Goal: Task Accomplishment & Management: Manage account settings

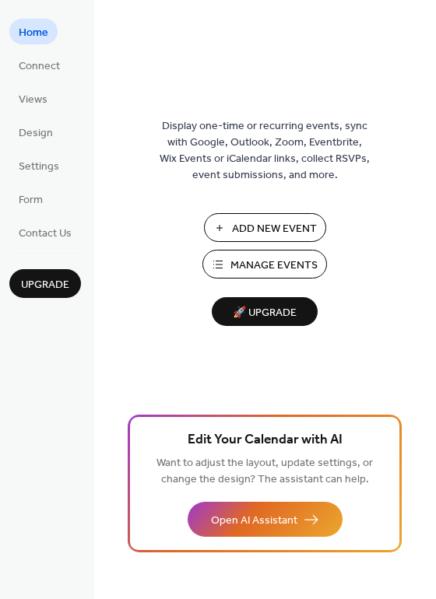
click at [237, 262] on span "Manage Events" at bounding box center [273, 266] width 87 height 16
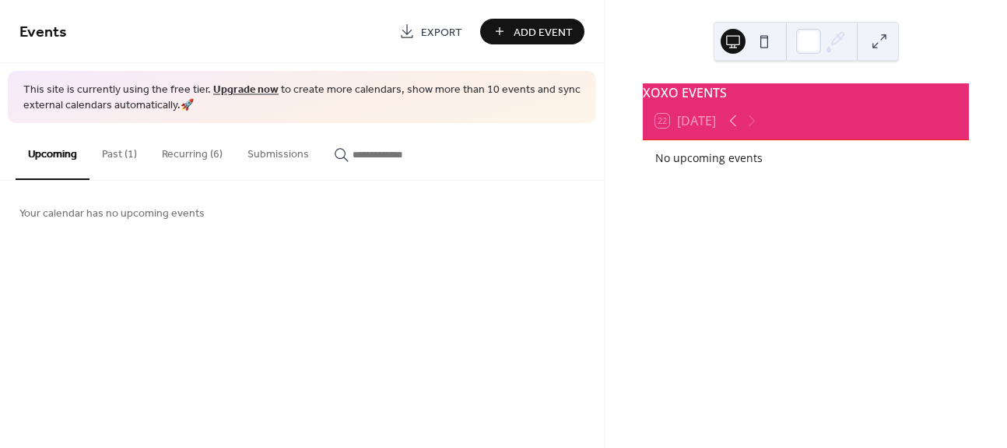
click at [133, 148] on button "Past (1)" at bounding box center [120, 150] width 60 height 55
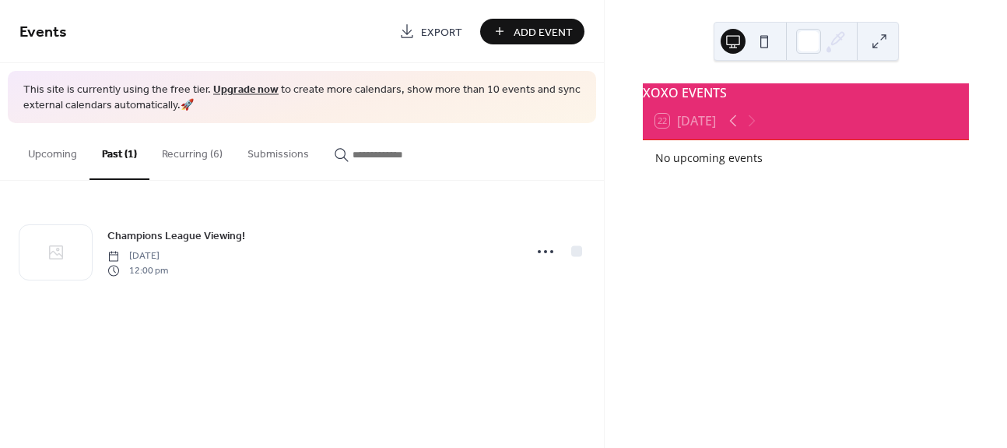
click at [178, 153] on button "Recurring (6)" at bounding box center [192, 150] width 86 height 55
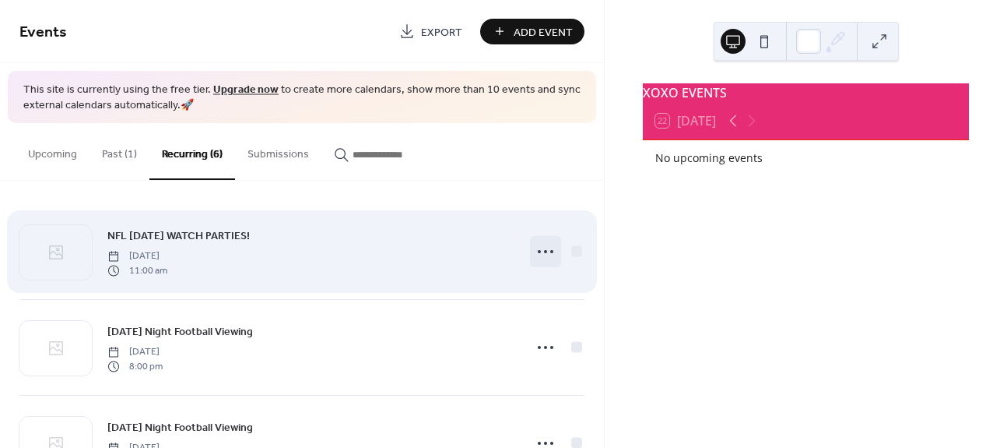
click at [533, 254] on icon at bounding box center [545, 251] width 25 height 25
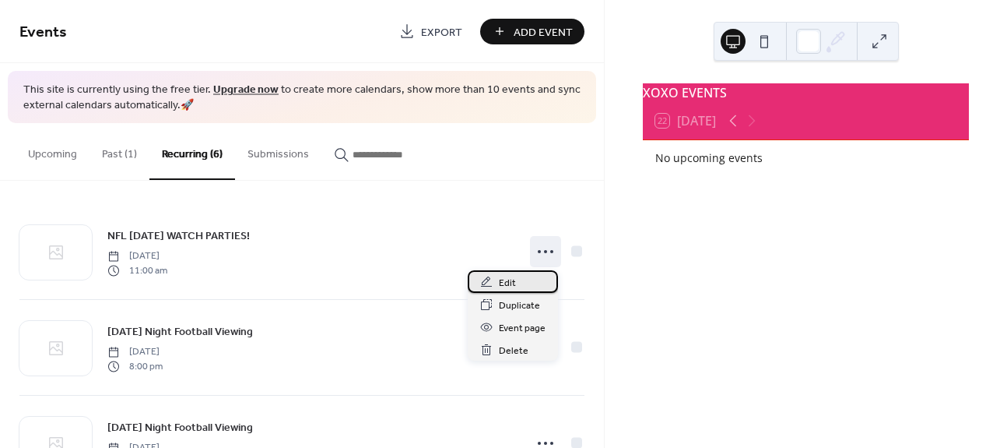
click at [526, 275] on div "Edit" at bounding box center [513, 281] width 90 height 23
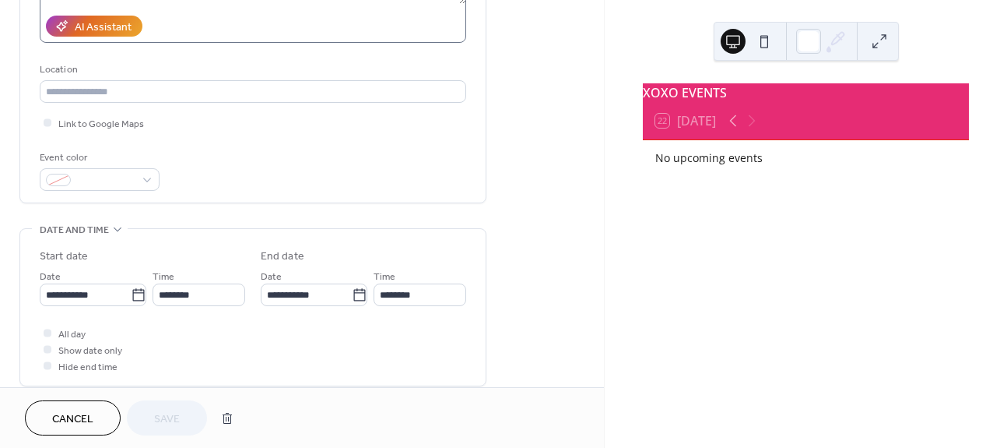
scroll to position [282, 0]
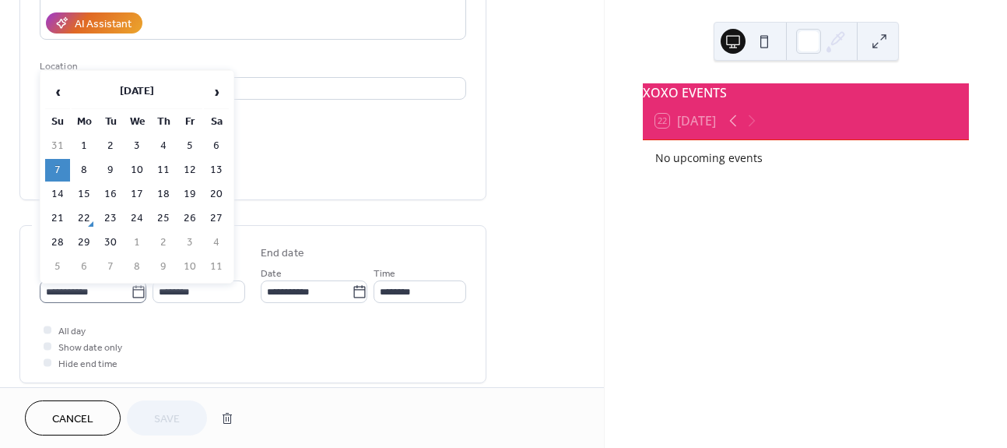
click at [135, 291] on icon at bounding box center [139, 292] width 16 height 16
click at [131, 291] on input "**********" at bounding box center [85, 291] width 91 height 23
click at [61, 243] on td "28" at bounding box center [57, 242] width 25 height 23
type input "**********"
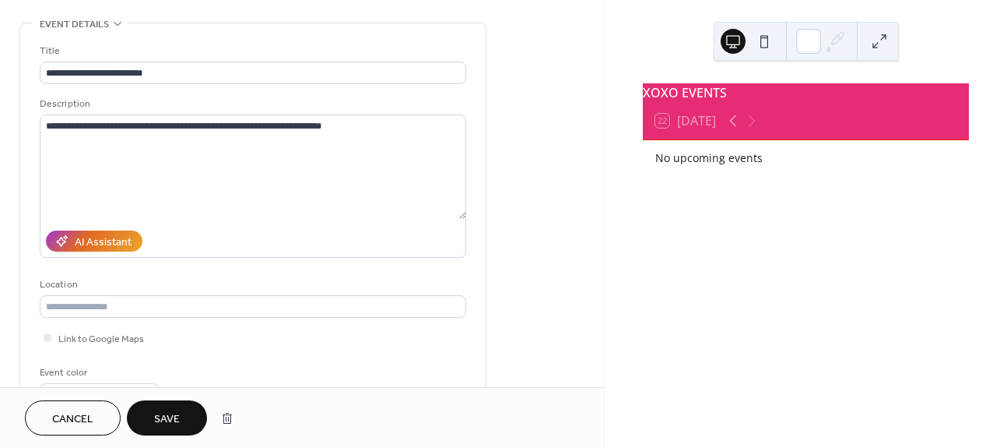
scroll to position [0, 0]
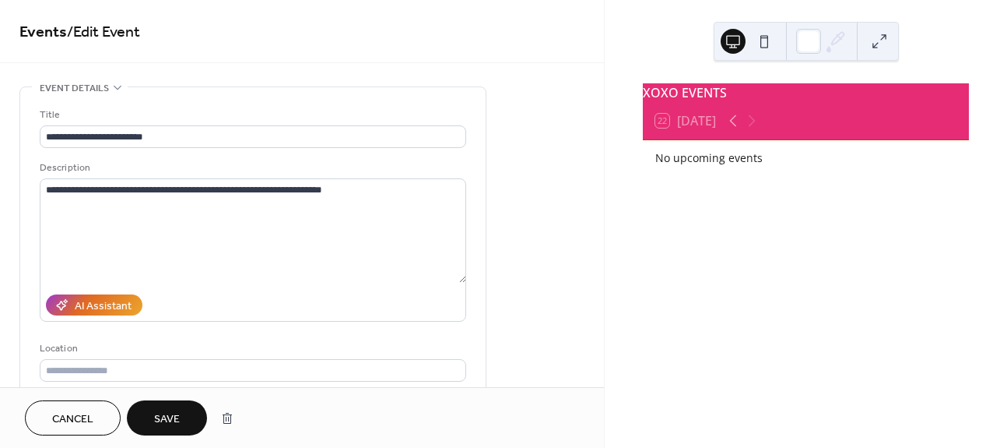
click at [159, 434] on button "Save" at bounding box center [167, 417] width 80 height 35
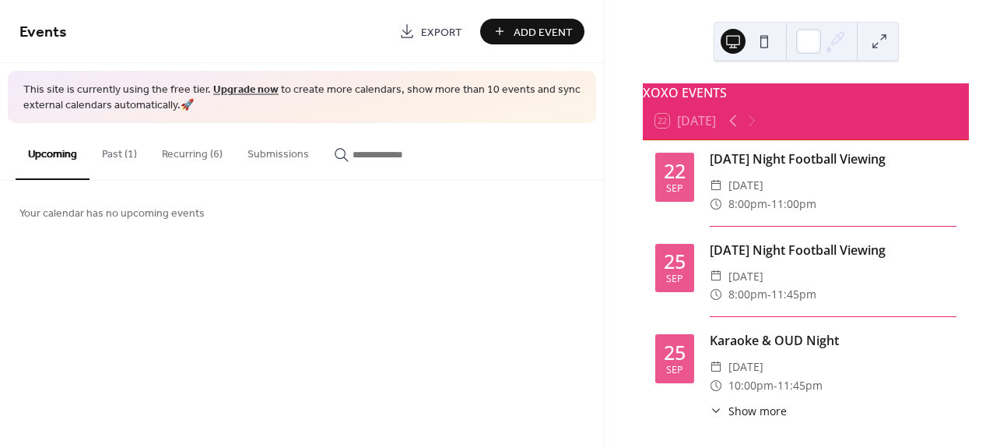
click at [170, 154] on button "Recurring (6)" at bounding box center [192, 150] width 86 height 55
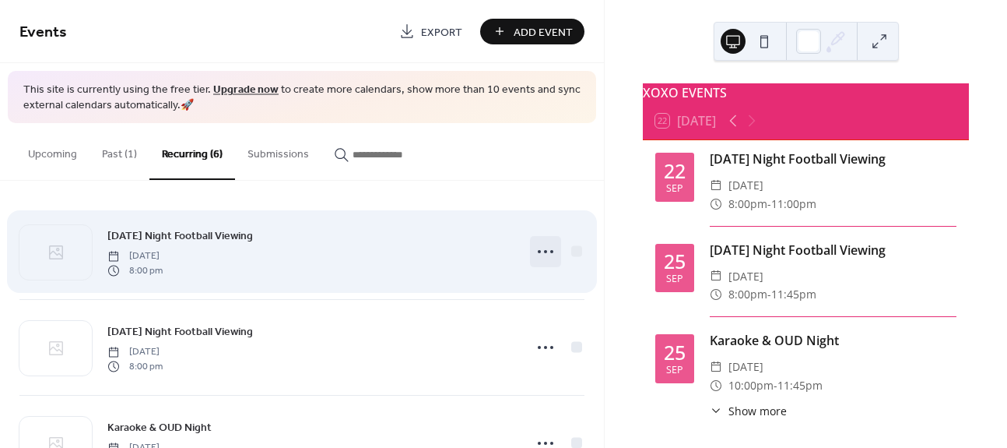
click at [538, 258] on icon at bounding box center [545, 251] width 25 height 25
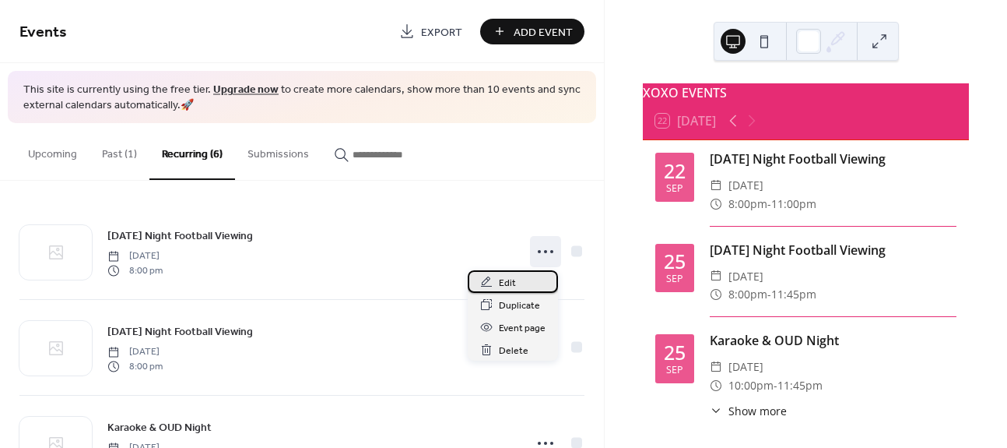
click at [509, 275] on span "Edit" at bounding box center [507, 283] width 17 height 16
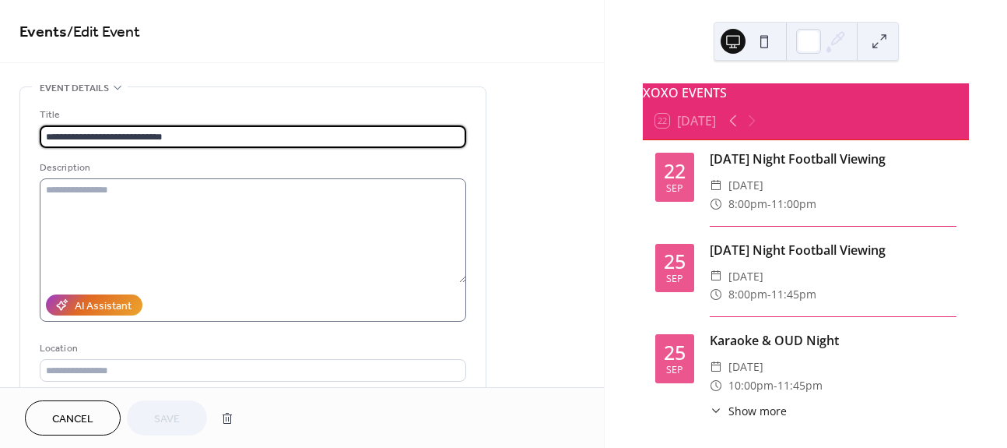
scroll to position [255, 0]
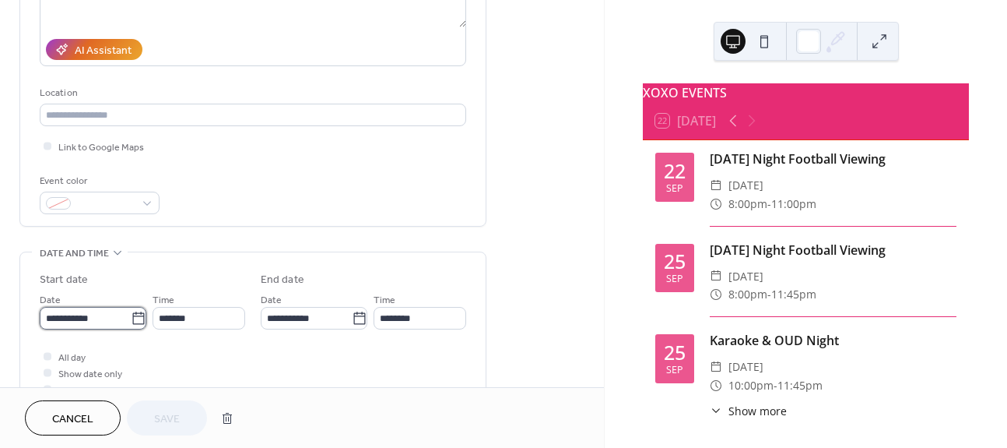
click at [124, 312] on input "**********" at bounding box center [85, 318] width 91 height 23
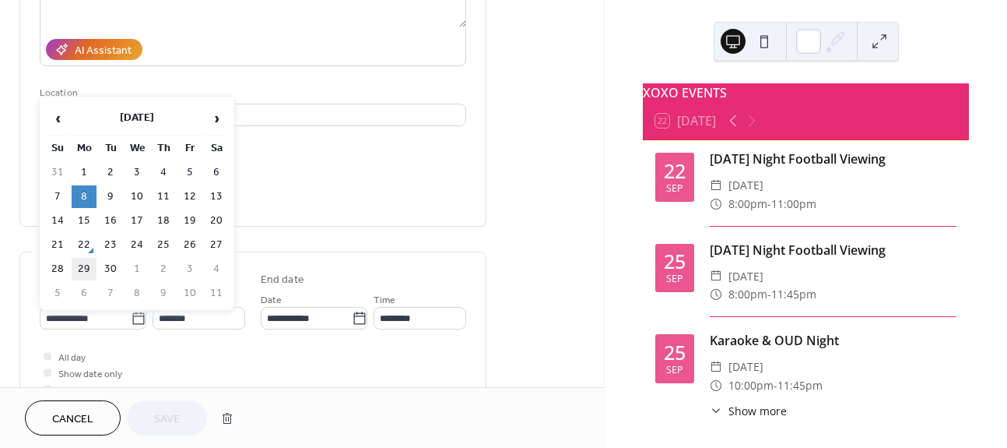
click at [84, 263] on td "29" at bounding box center [84, 269] width 25 height 23
type input "**********"
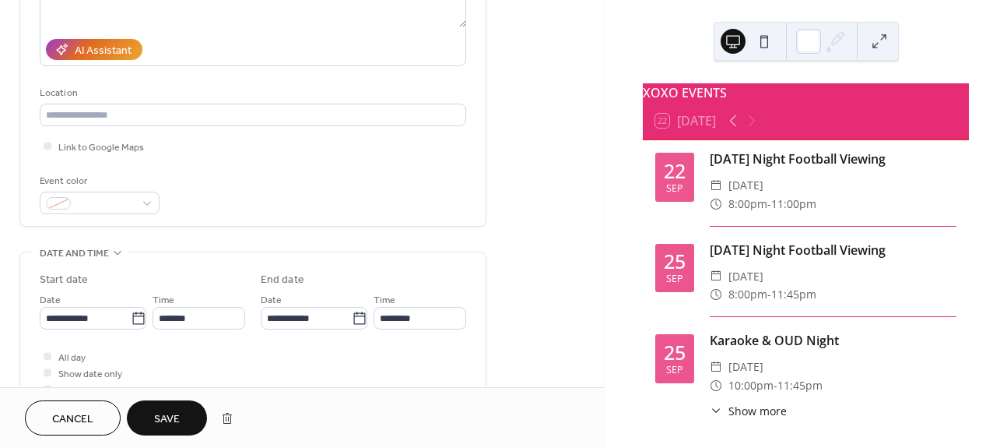
click at [160, 411] on span "Save" at bounding box center [167, 419] width 26 height 16
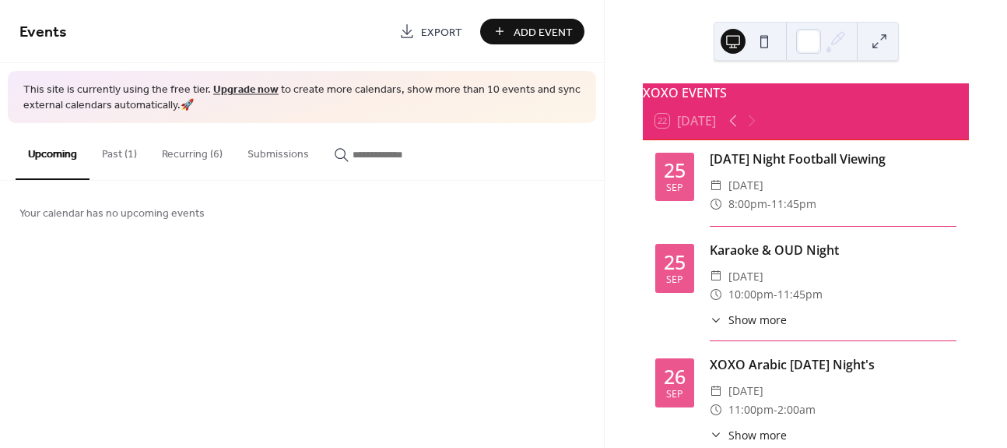
click at [176, 163] on button "Recurring (6)" at bounding box center [192, 150] width 86 height 55
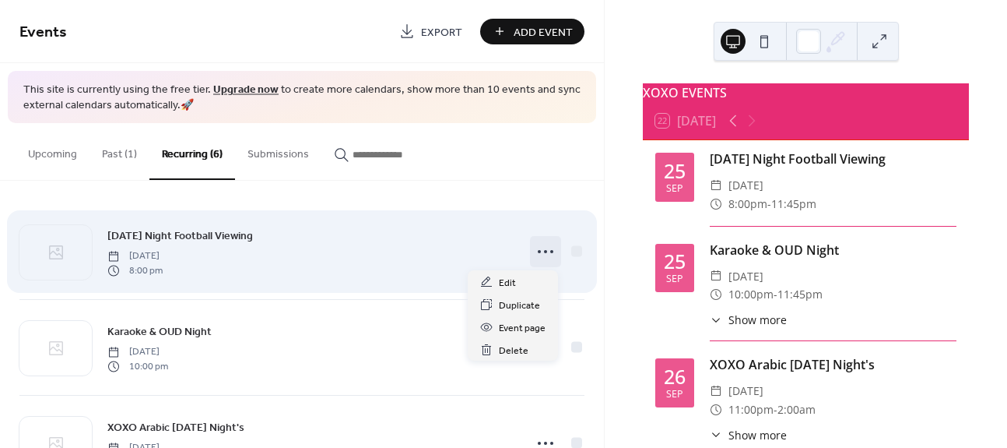
click at [544, 251] on circle at bounding box center [545, 251] width 3 height 3
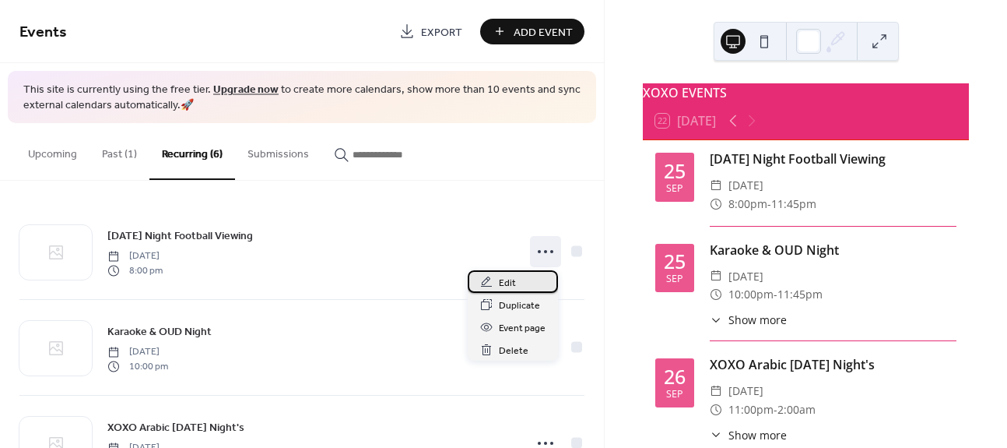
click at [536, 278] on div "Edit" at bounding box center [513, 281] width 90 height 23
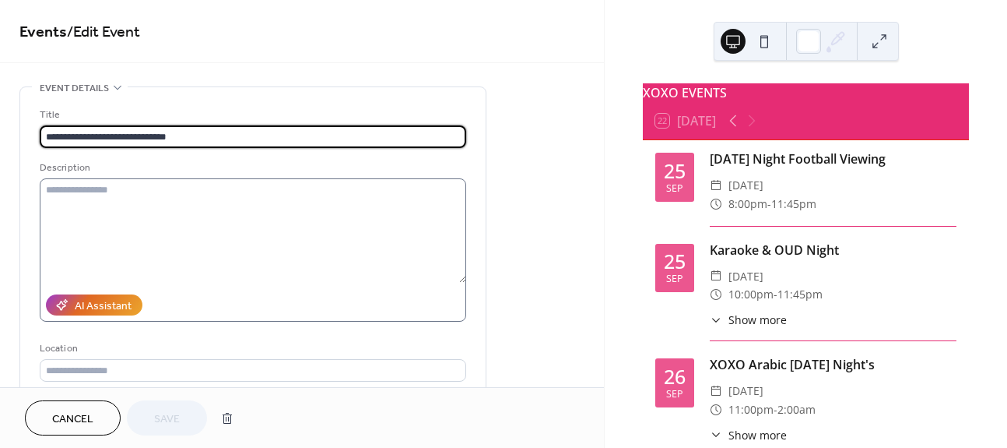
scroll to position [274, 0]
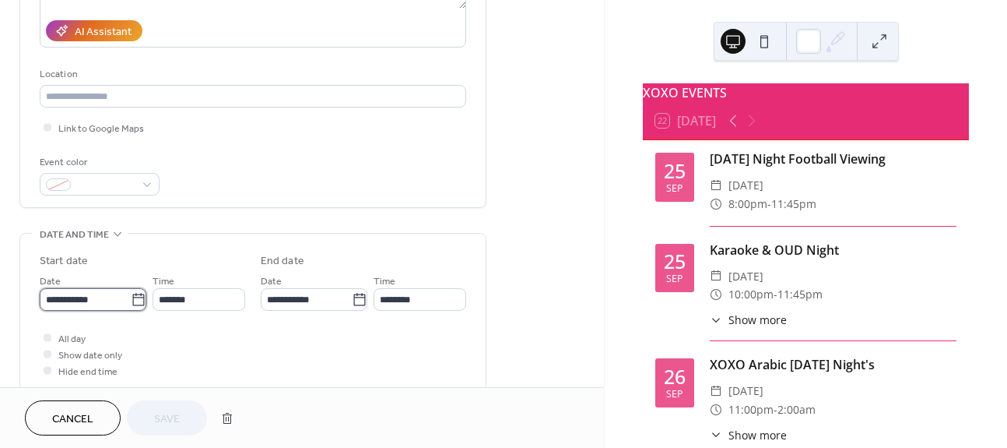
click at [108, 301] on input "**********" at bounding box center [85, 299] width 91 height 23
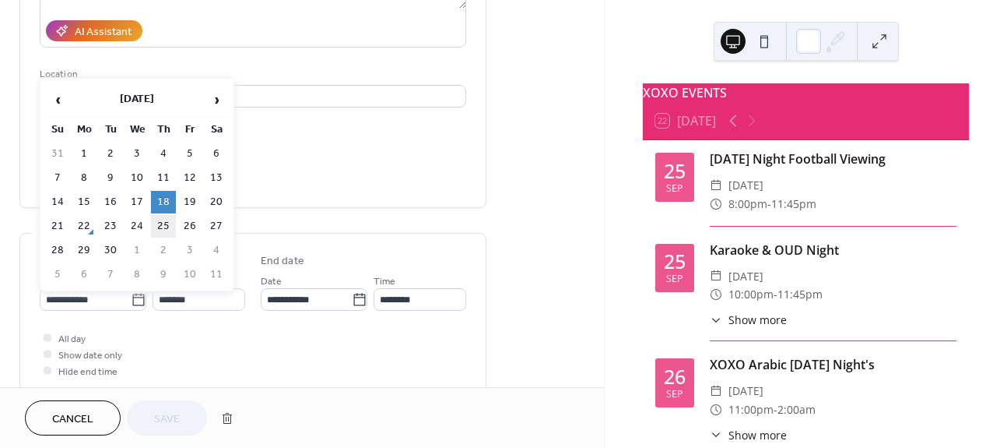
click at [160, 223] on td "25" at bounding box center [163, 226] width 25 height 23
type input "**********"
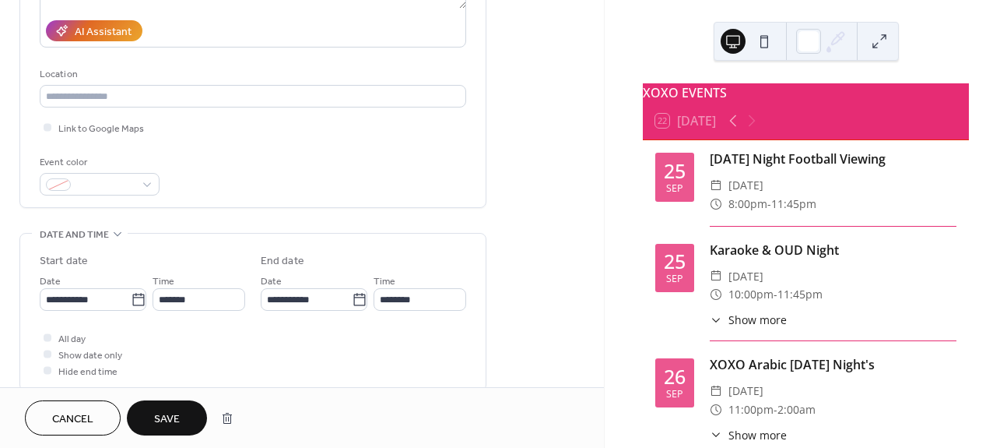
click at [160, 412] on span "Save" at bounding box center [167, 419] width 26 height 16
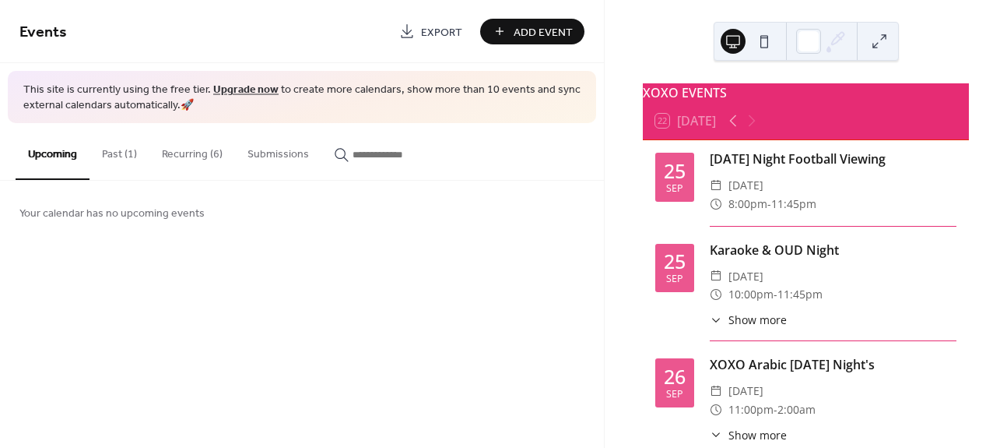
click at [195, 162] on button "Recurring (6)" at bounding box center [192, 150] width 86 height 55
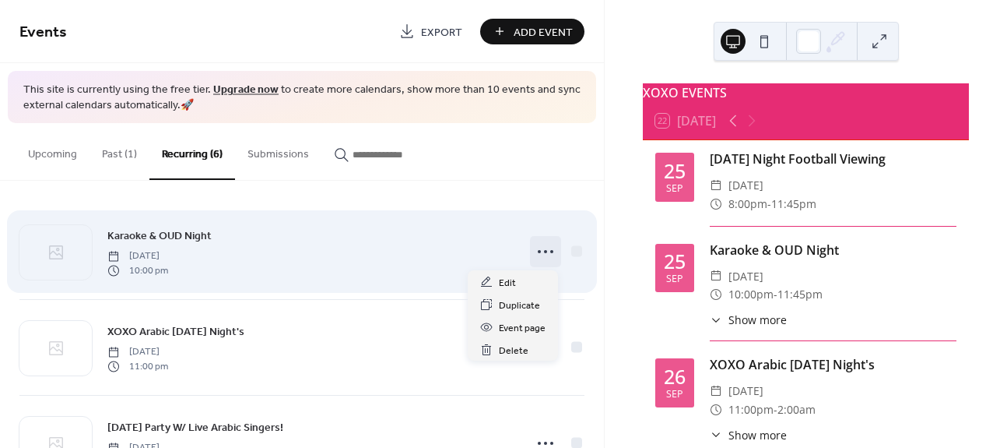
click at [542, 246] on icon at bounding box center [545, 251] width 25 height 25
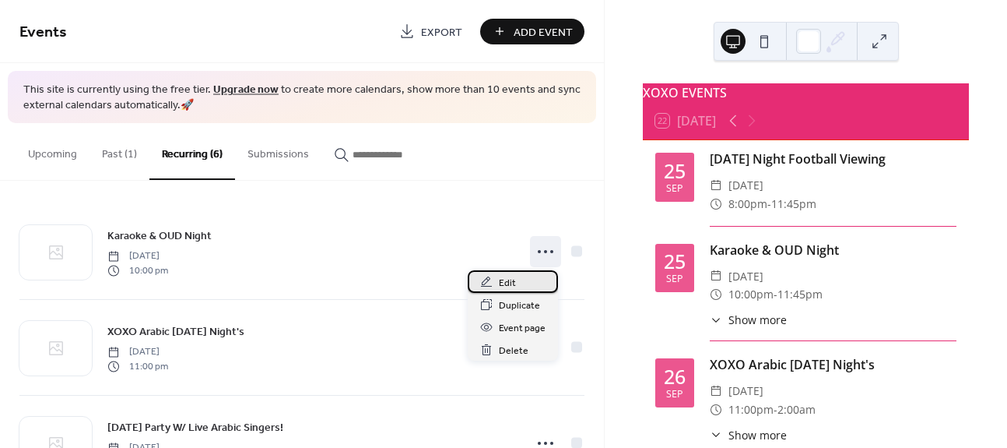
click at [523, 283] on div "Edit" at bounding box center [513, 281] width 90 height 23
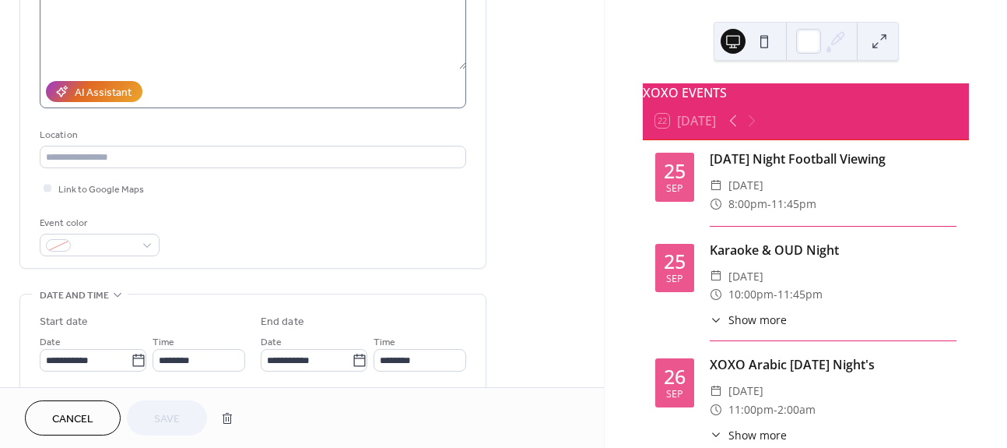
scroll to position [217, 0]
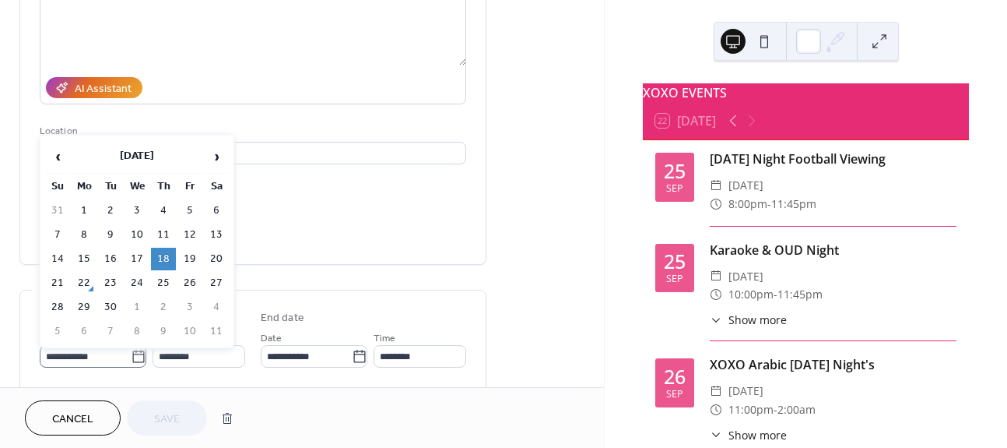
click at [133, 360] on icon at bounding box center [139, 357] width 16 height 16
click at [131, 360] on input "**********" at bounding box center [85, 356] width 91 height 23
click at [160, 284] on td "25" at bounding box center [163, 283] width 25 height 23
type input "**********"
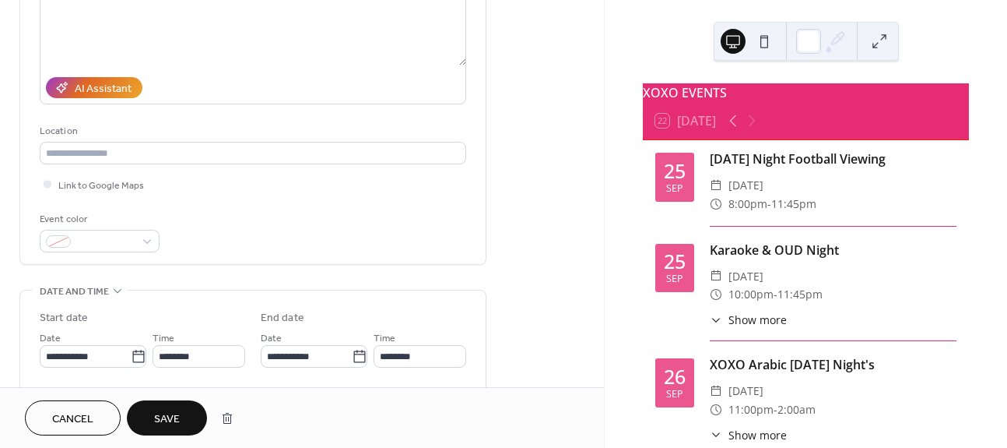
click at [175, 398] on div "Cancel Save" at bounding box center [302, 417] width 604 height 61
click at [174, 411] on span "Save" at bounding box center [167, 419] width 26 height 16
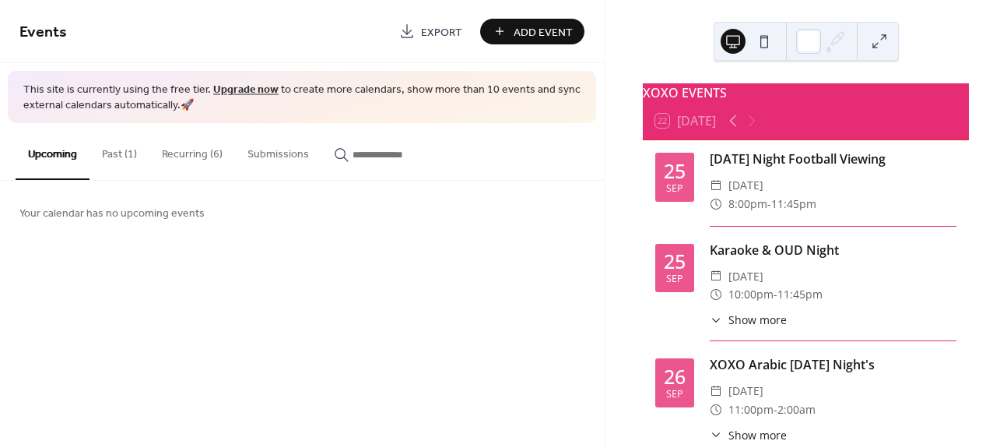
click at [184, 150] on button "Recurring (6)" at bounding box center [192, 150] width 86 height 55
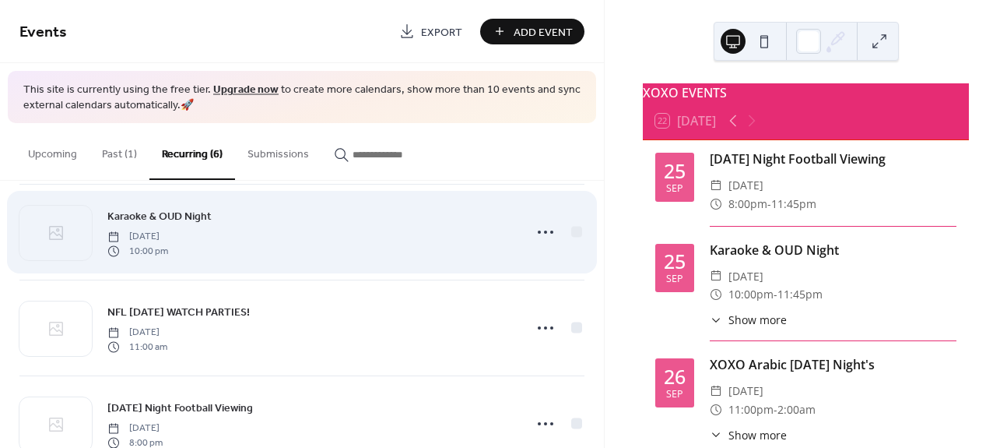
scroll to position [353, 0]
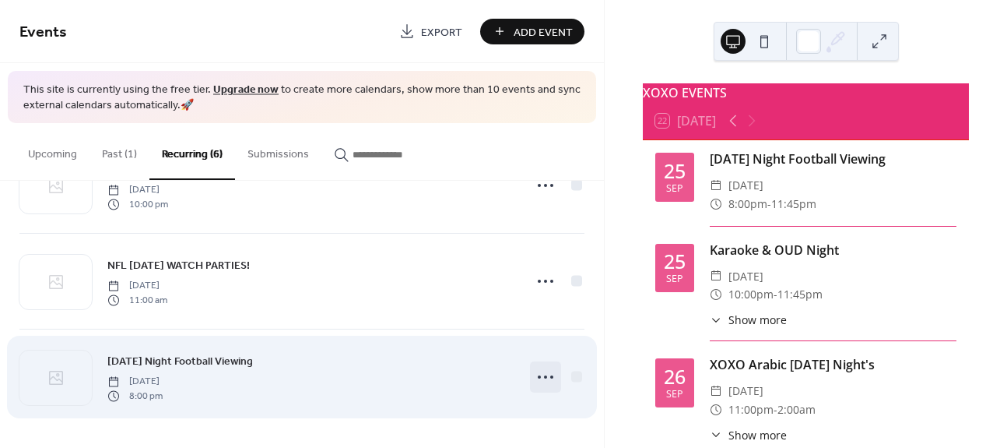
click at [538, 385] on icon at bounding box center [545, 376] width 25 height 25
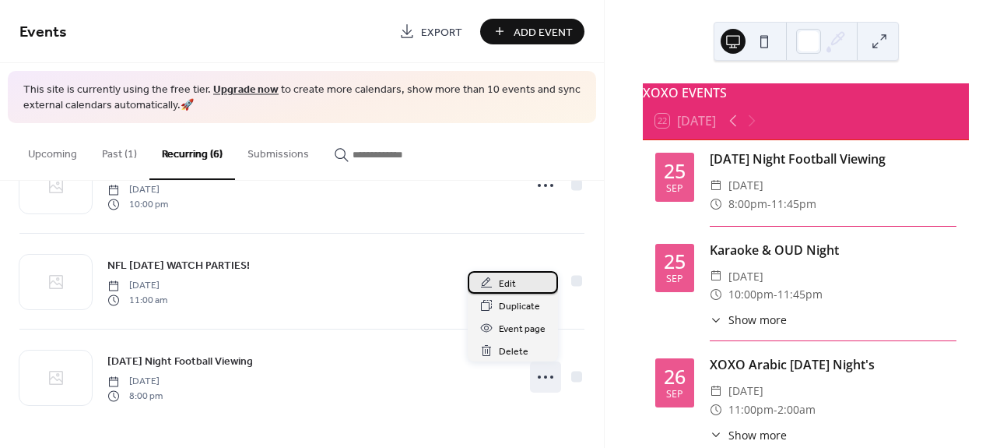
click at [519, 283] on div "Edit" at bounding box center [513, 282] width 90 height 23
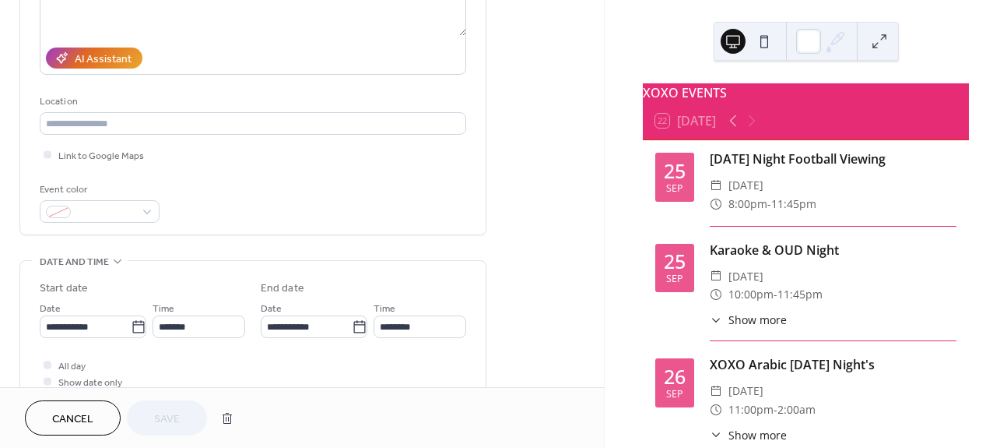
scroll to position [258, 0]
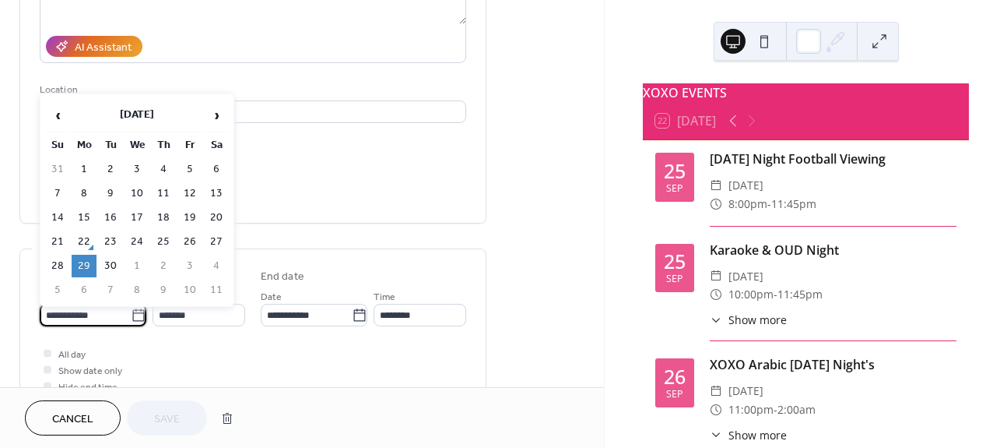
click at [110, 311] on input "**********" at bounding box center [85, 315] width 91 height 23
click at [118, 365] on span "Show date only" at bounding box center [90, 371] width 64 height 16
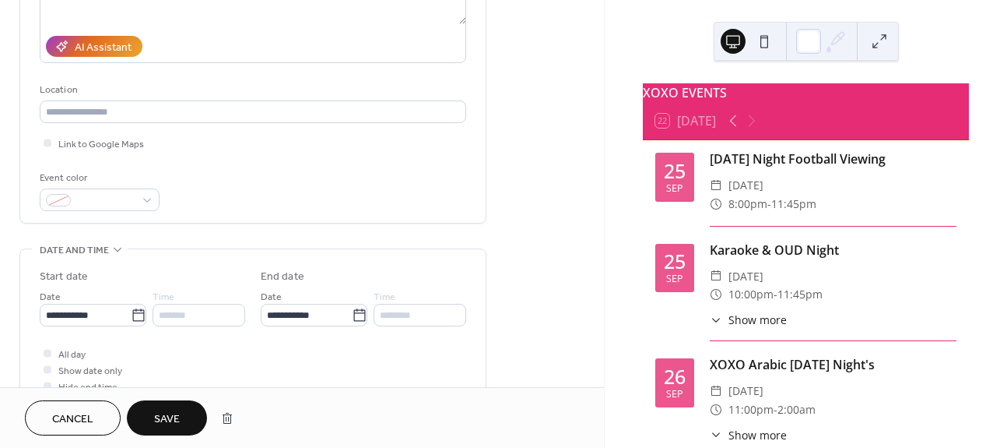
click at [166, 402] on button "Save" at bounding box center [167, 417] width 80 height 35
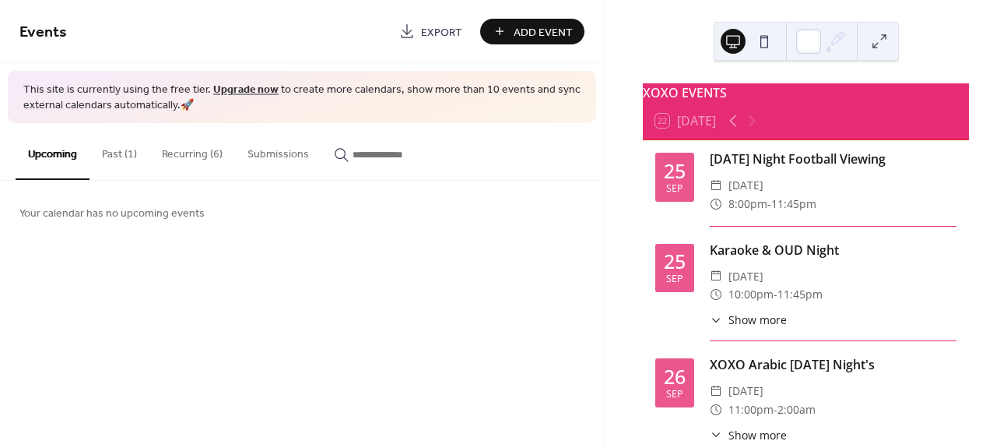
click at [120, 149] on button "Past (1)" at bounding box center [120, 150] width 60 height 55
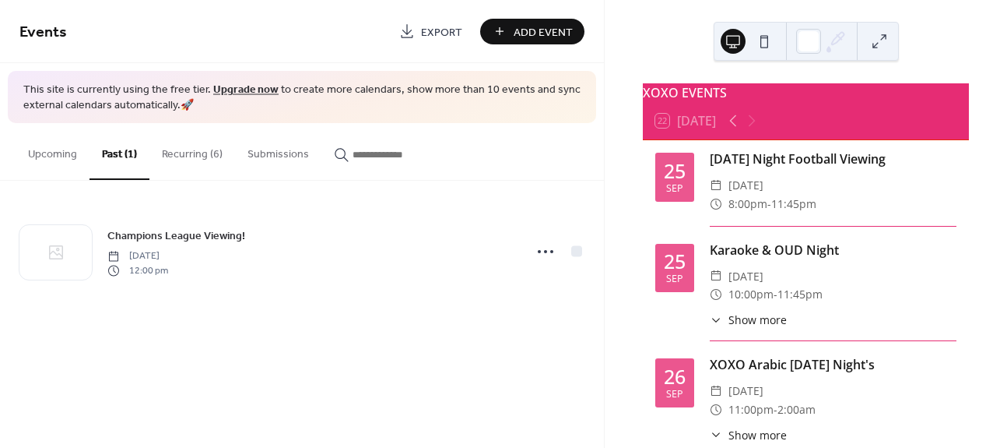
click at [167, 155] on button "Recurring (6)" at bounding box center [192, 150] width 86 height 55
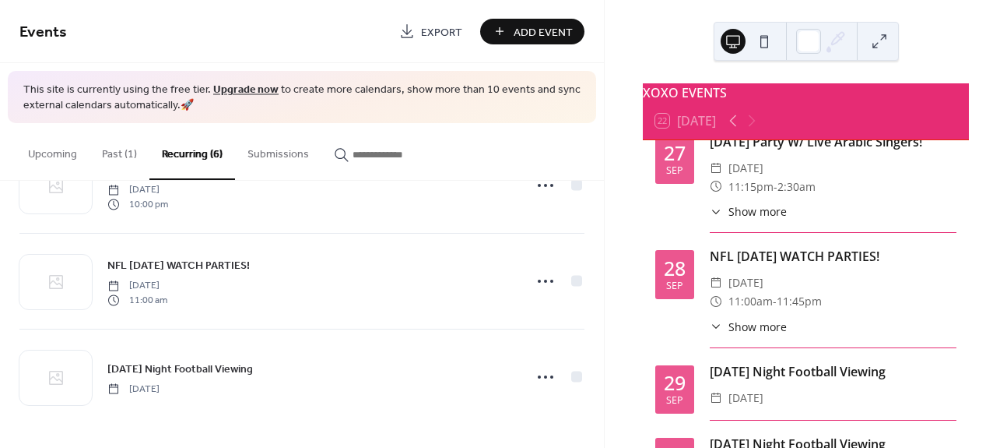
scroll to position [374, 0]
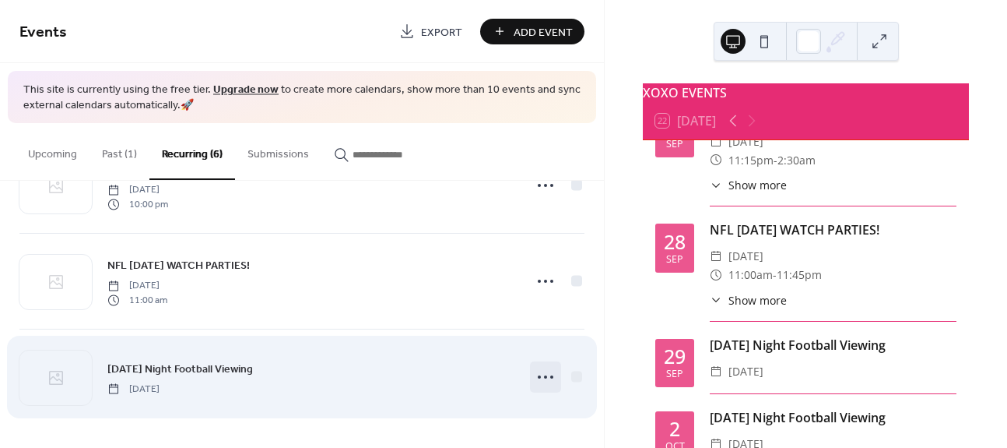
click at [533, 382] on icon at bounding box center [545, 376] width 25 height 25
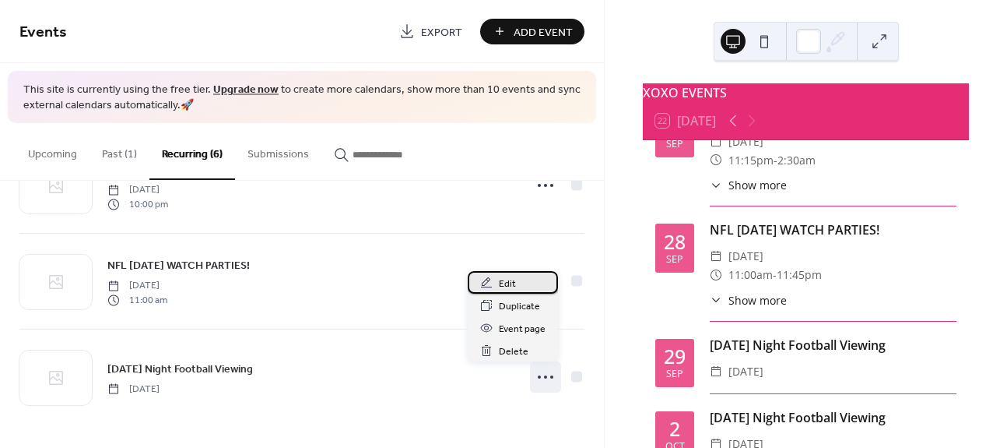
click at [487, 284] on icon at bounding box center [486, 282] width 12 height 12
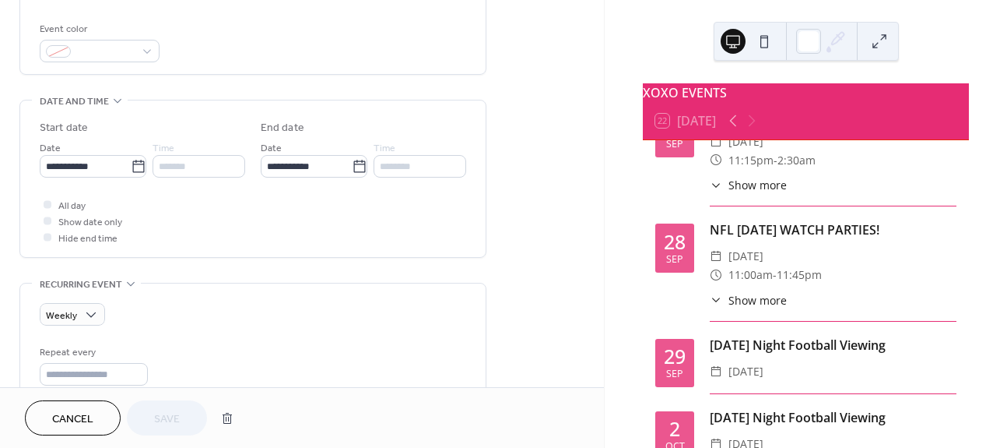
scroll to position [428, 0]
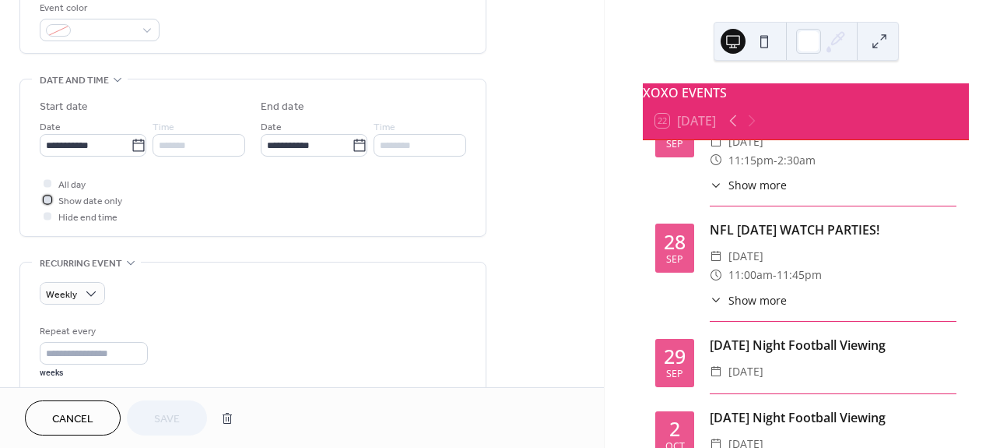
click at [49, 199] on icon at bounding box center [47, 199] width 5 height 5
click at [177, 411] on span "Save" at bounding box center [167, 419] width 26 height 16
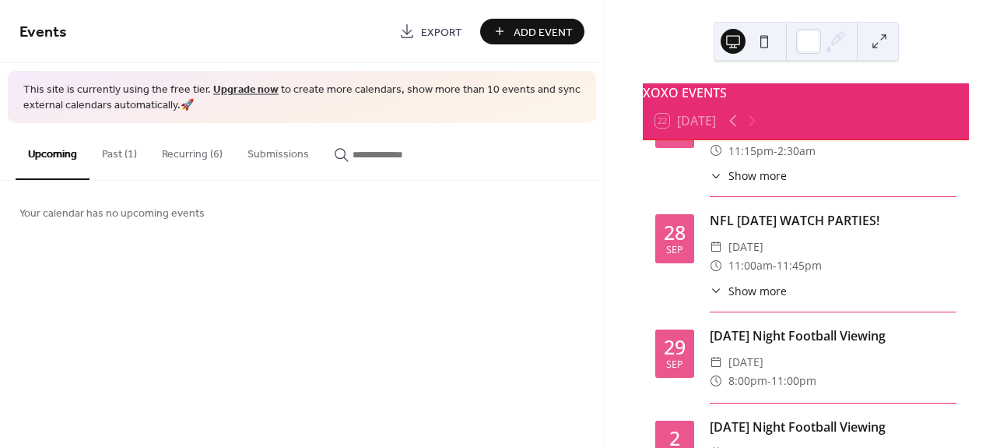
scroll to position [392, 0]
